Goal: Obtain resource: Download file/media

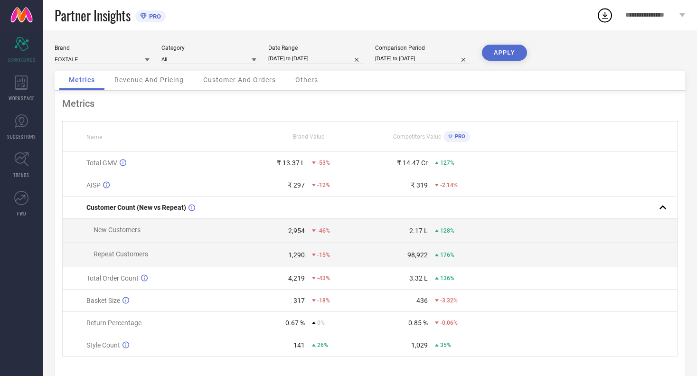
click at [171, 82] on span "Revenue And Pricing" at bounding box center [148, 80] width 69 height 8
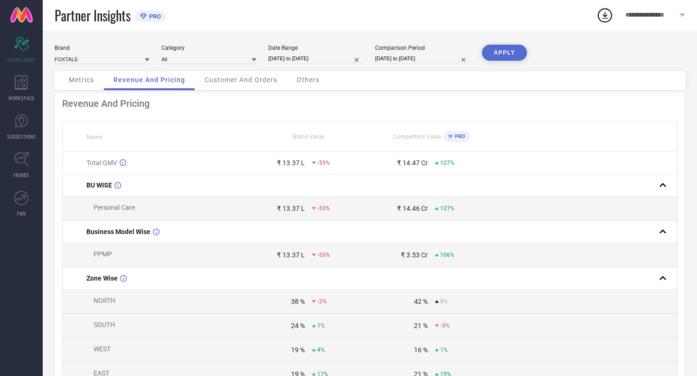
click at [228, 79] on span "Customer And Orders" at bounding box center [241, 80] width 73 height 8
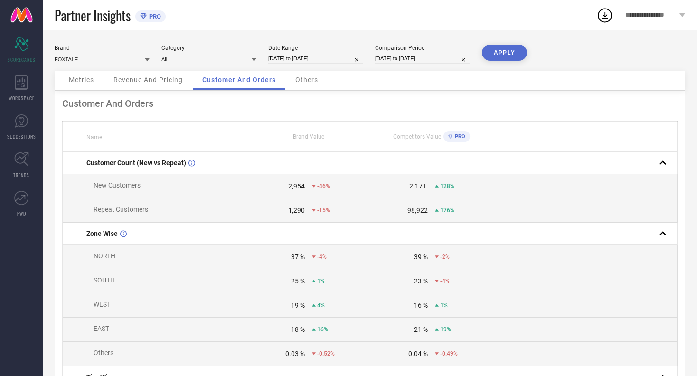
click at [315, 190] on div "2,954 -46%" at bounding box center [308, 186] width 122 height 8
click at [320, 187] on span "-46%" at bounding box center [323, 186] width 13 height 7
click at [20, 91] on div "WORKSPACE" at bounding box center [21, 88] width 43 height 38
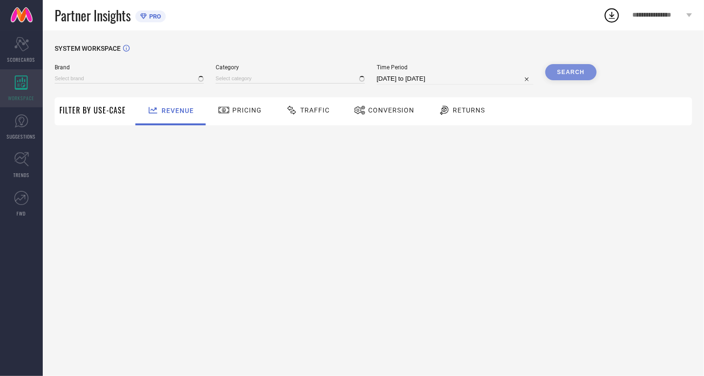
type input "FOXTALE"
type input "All"
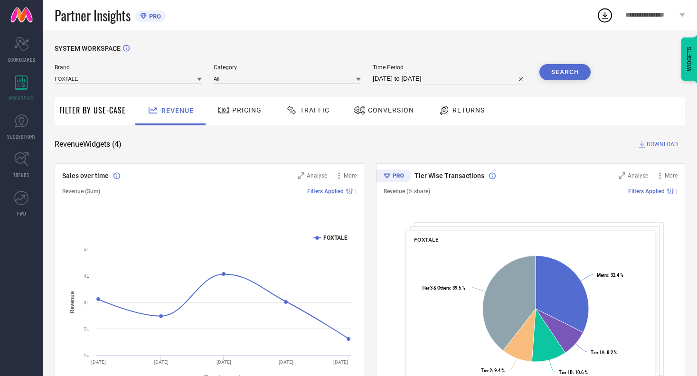
select select "6"
select select "2025"
select select "7"
select select "2025"
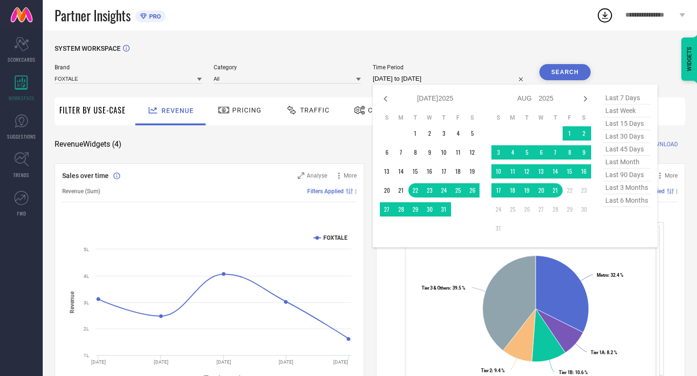
click at [416, 75] on input "[DATE] to [DATE]" at bounding box center [450, 78] width 155 height 11
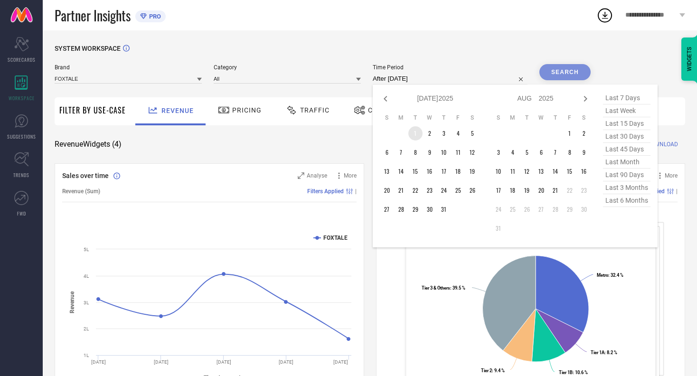
click at [412, 136] on td "1" at bounding box center [415, 133] width 14 height 14
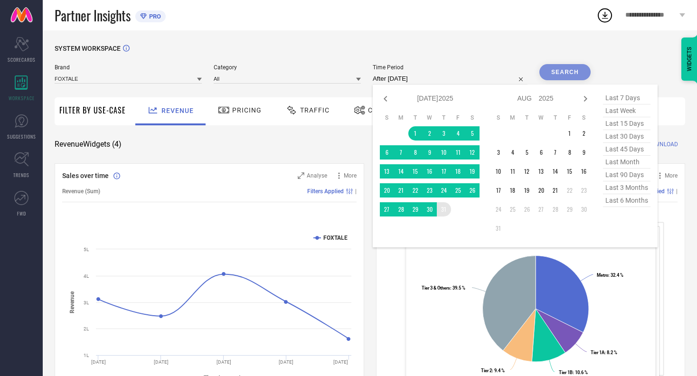
type input "[DATE] to [DATE]"
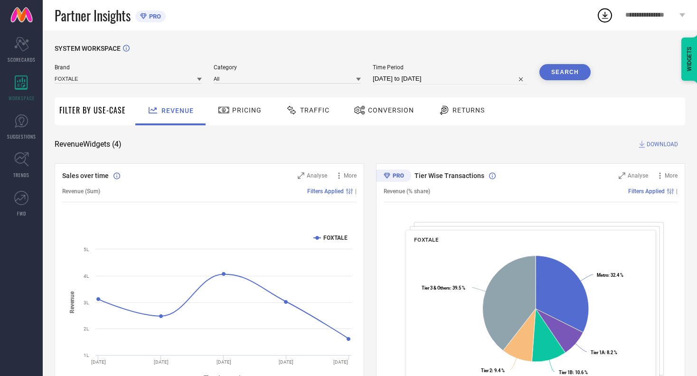
click at [587, 71] on button "Search" at bounding box center [565, 72] width 51 height 16
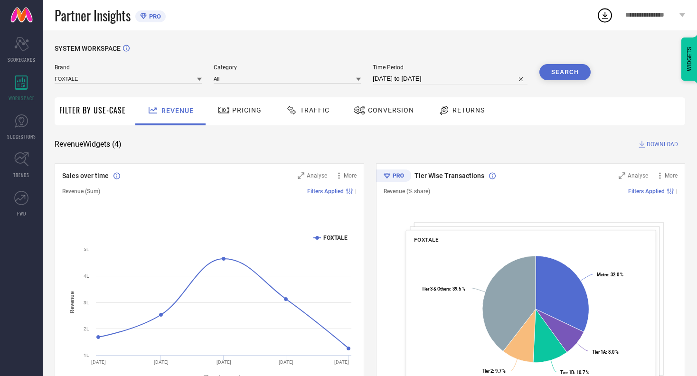
click at [660, 145] on span "DOWNLOAD" at bounding box center [662, 144] width 31 height 9
click at [604, 16] on icon at bounding box center [605, 15] width 17 height 17
click at [313, 109] on span "Traffic" at bounding box center [314, 110] width 29 height 8
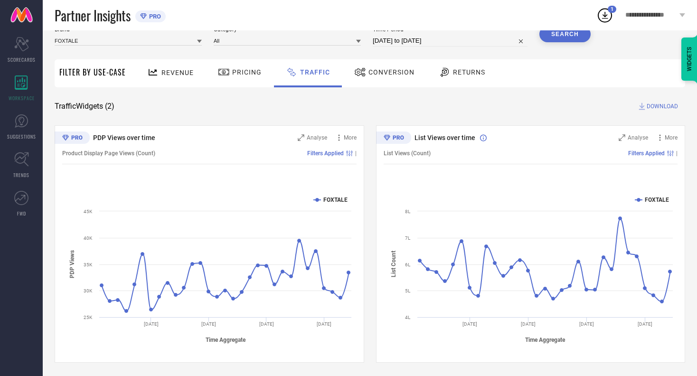
scroll to position [20, 0]
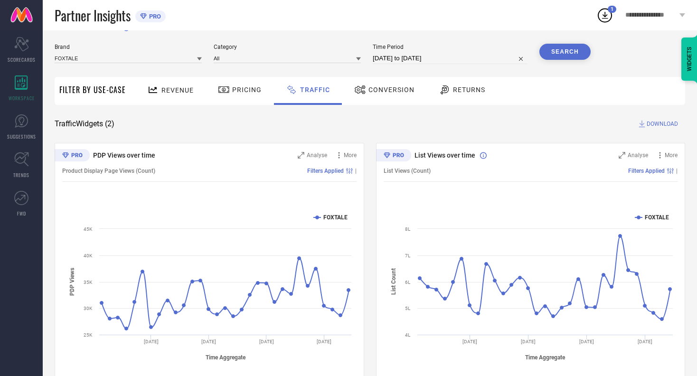
click at [649, 125] on span "DOWNLOAD" at bounding box center [662, 123] width 31 height 9
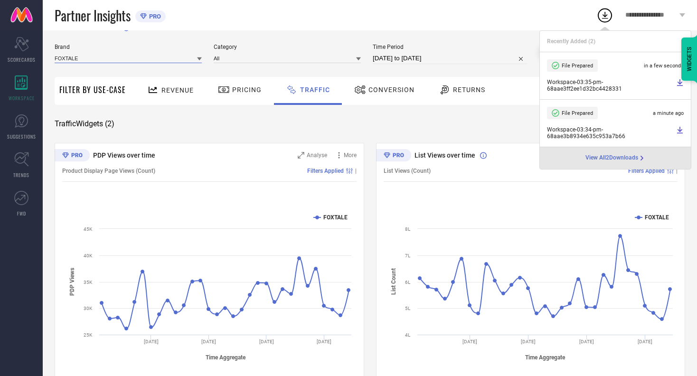
click at [161, 54] on input at bounding box center [128, 58] width 147 height 10
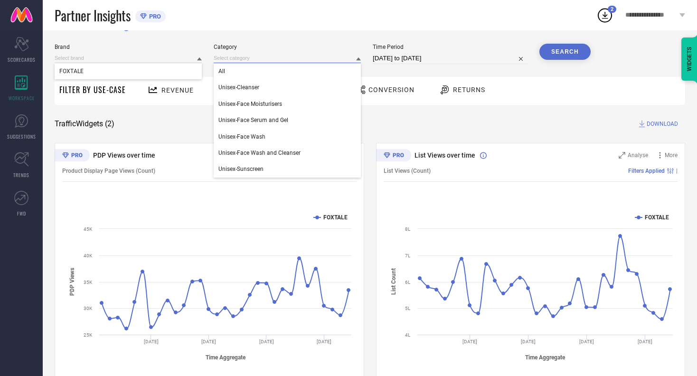
click at [241, 55] on input at bounding box center [287, 58] width 147 height 10
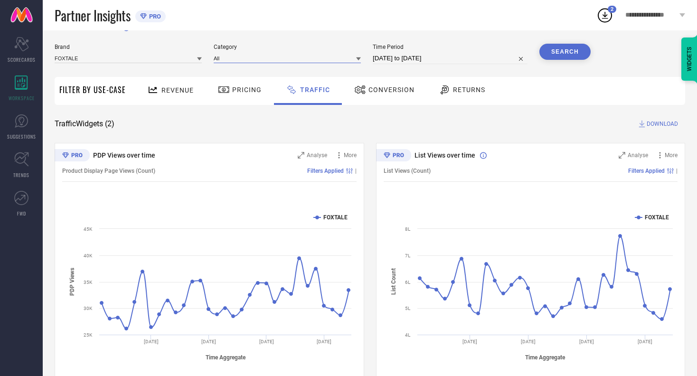
click at [241, 55] on input at bounding box center [287, 58] width 147 height 10
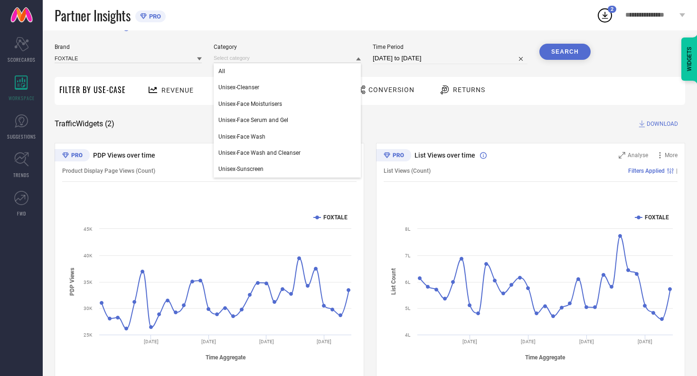
click at [388, 52] on div "Time Period [DATE] to [DATE]" at bounding box center [450, 54] width 155 height 20
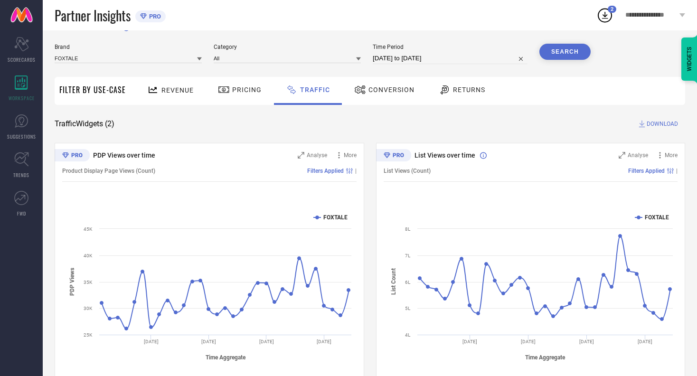
scroll to position [0, 0]
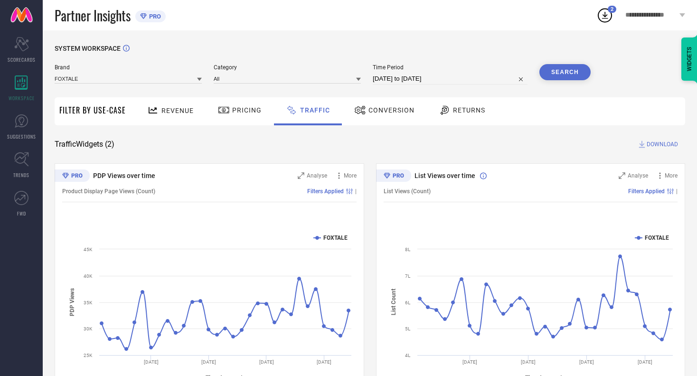
click at [673, 11] on span "**********" at bounding box center [651, 15] width 52 height 8
click at [398, 107] on span "Conversion" at bounding box center [392, 110] width 46 height 8
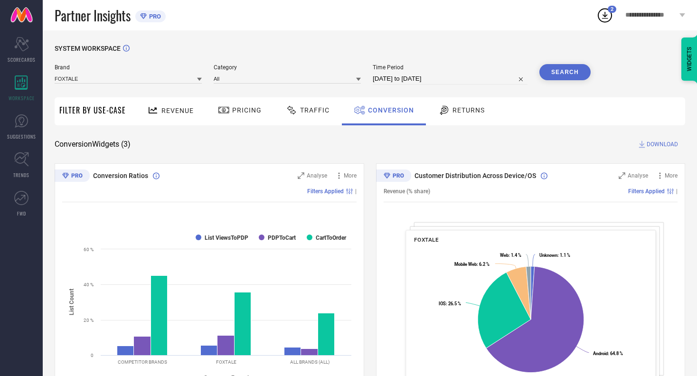
click at [187, 113] on span "Revenue" at bounding box center [177, 111] width 32 height 8
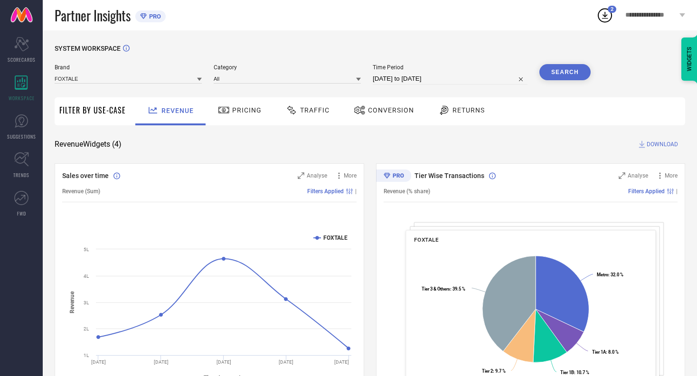
click at [246, 113] on span "Pricing" at bounding box center [246, 110] width 29 height 8
